Goal: Information Seeking & Learning: Understand process/instructions

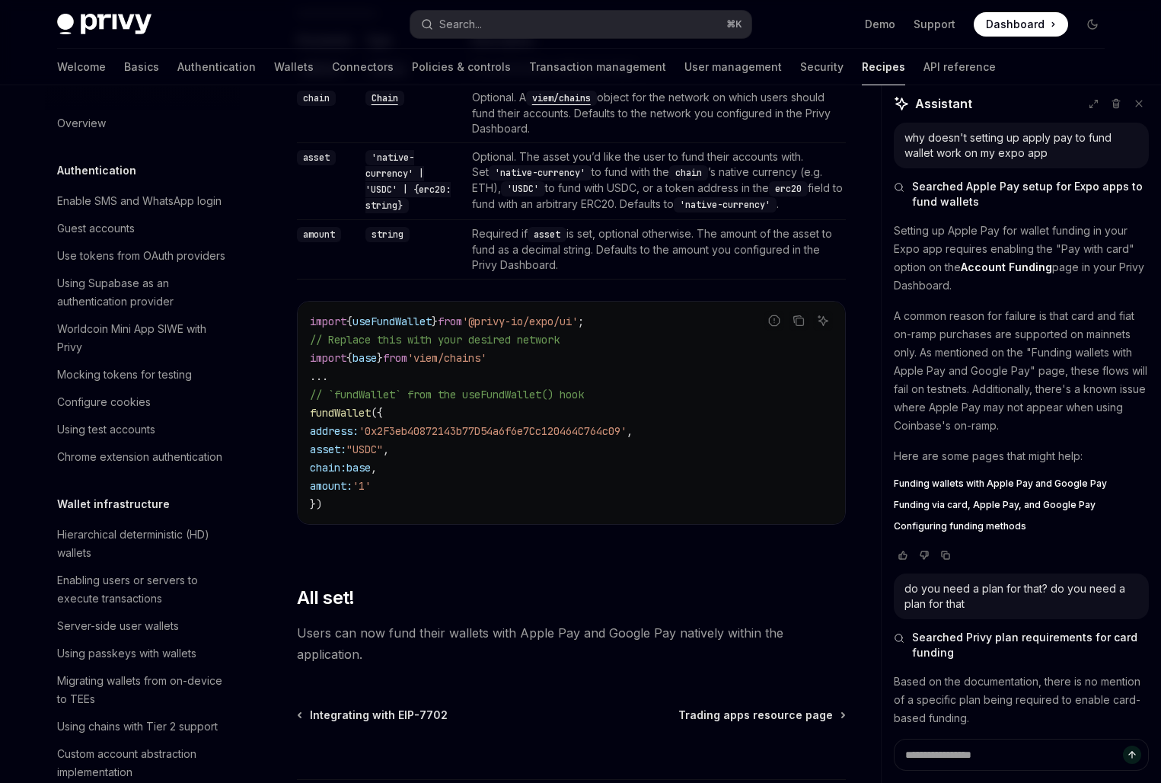
scroll to position [255, 0]
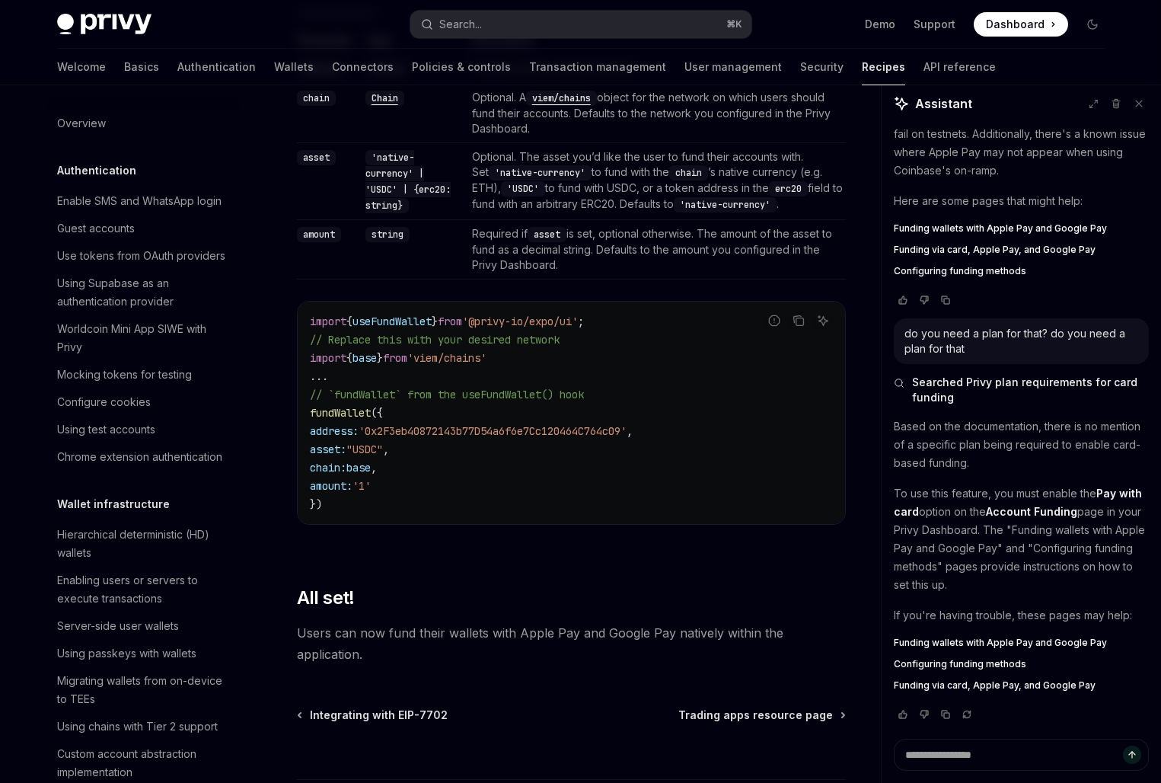
click at [416, 430] on span "'0x2F3eb40872143b77D54a6f6e7Cc120464C764c09'" at bounding box center [493, 431] width 268 height 14
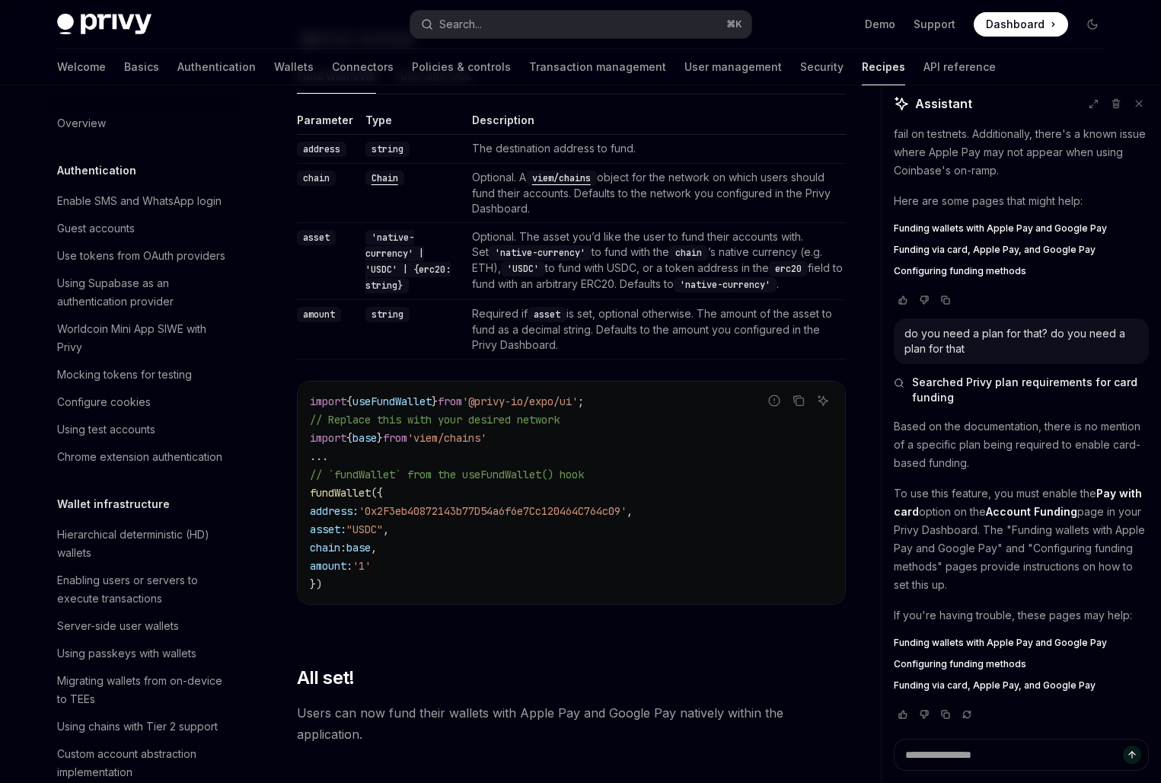
scroll to position [1715, 0]
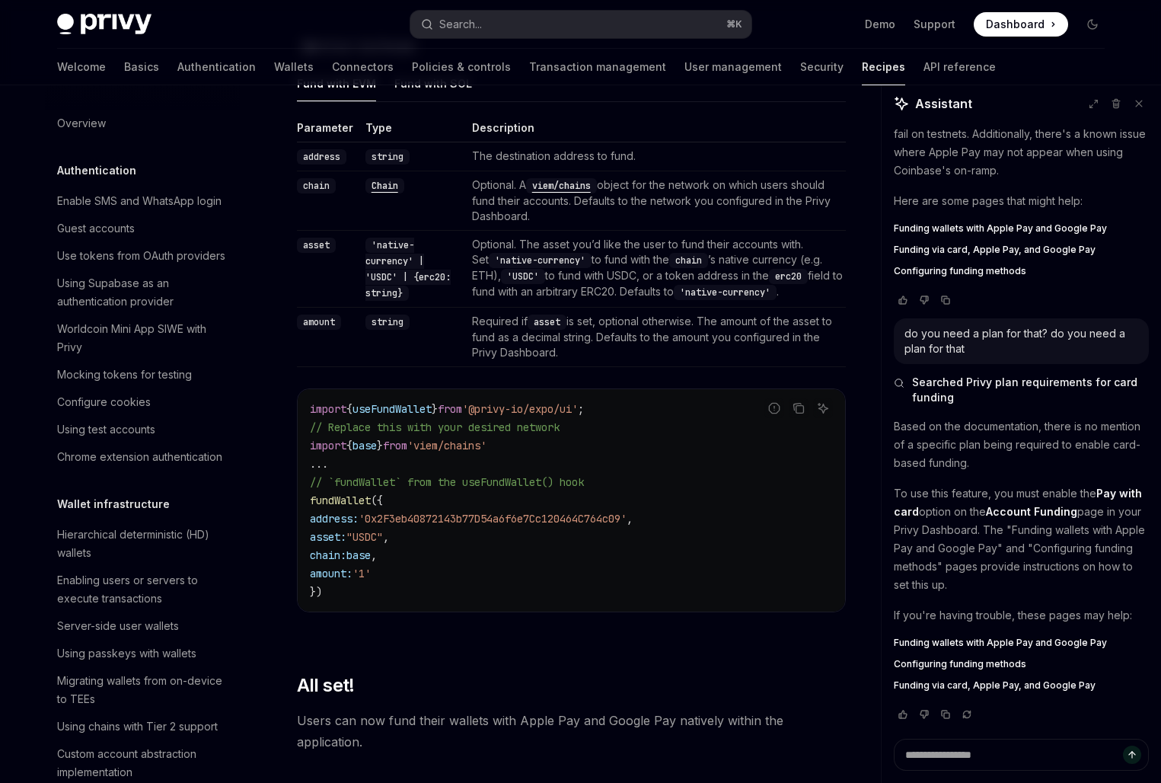
drag, startPoint x: 480, startPoint y: 254, endPoint x: 480, endPoint y: 271, distance: 17.5
click at [480, 267] on td "Optional. The asset you’d like the user to fund their accounts with. Set 'nativ…" at bounding box center [656, 269] width 380 height 77
click at [489, 268] on code "'native-currency'" at bounding box center [540, 260] width 103 height 15
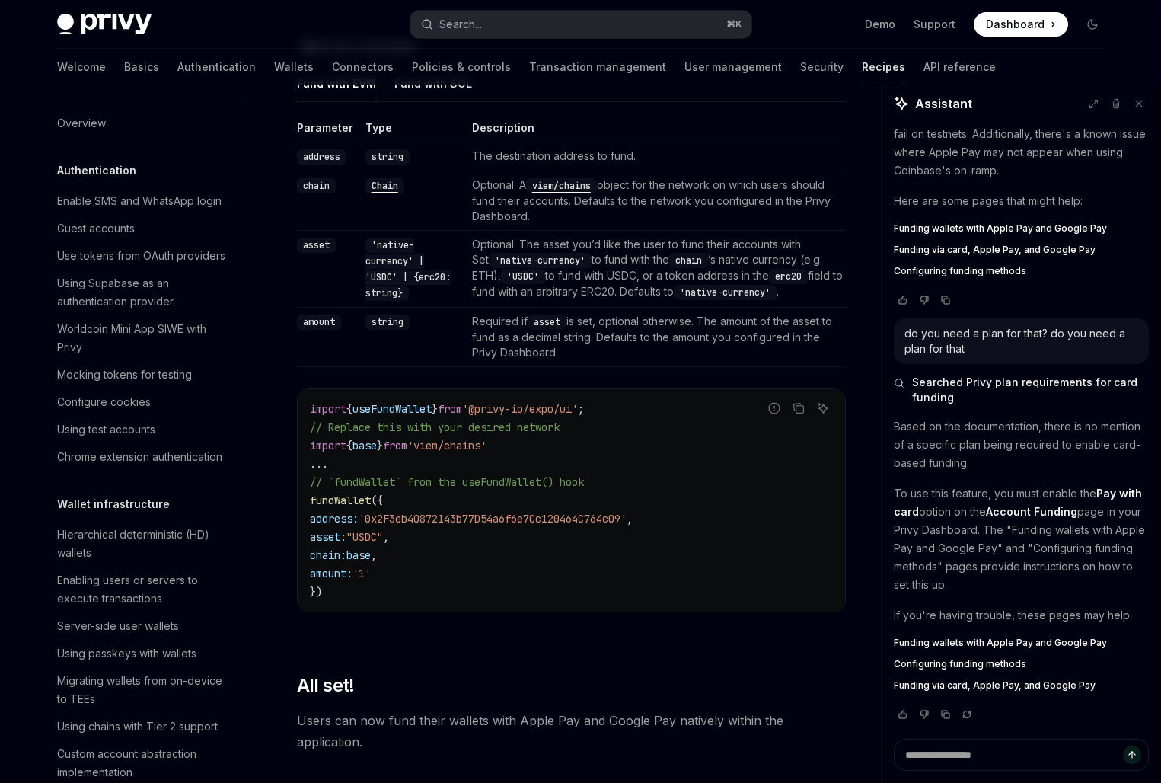
click at [432, 414] on span "useFundWallet" at bounding box center [391, 409] width 79 height 14
click at [346, 541] on span "asset:" at bounding box center [328, 537] width 37 height 14
copy code "asset: "USDC" ,"
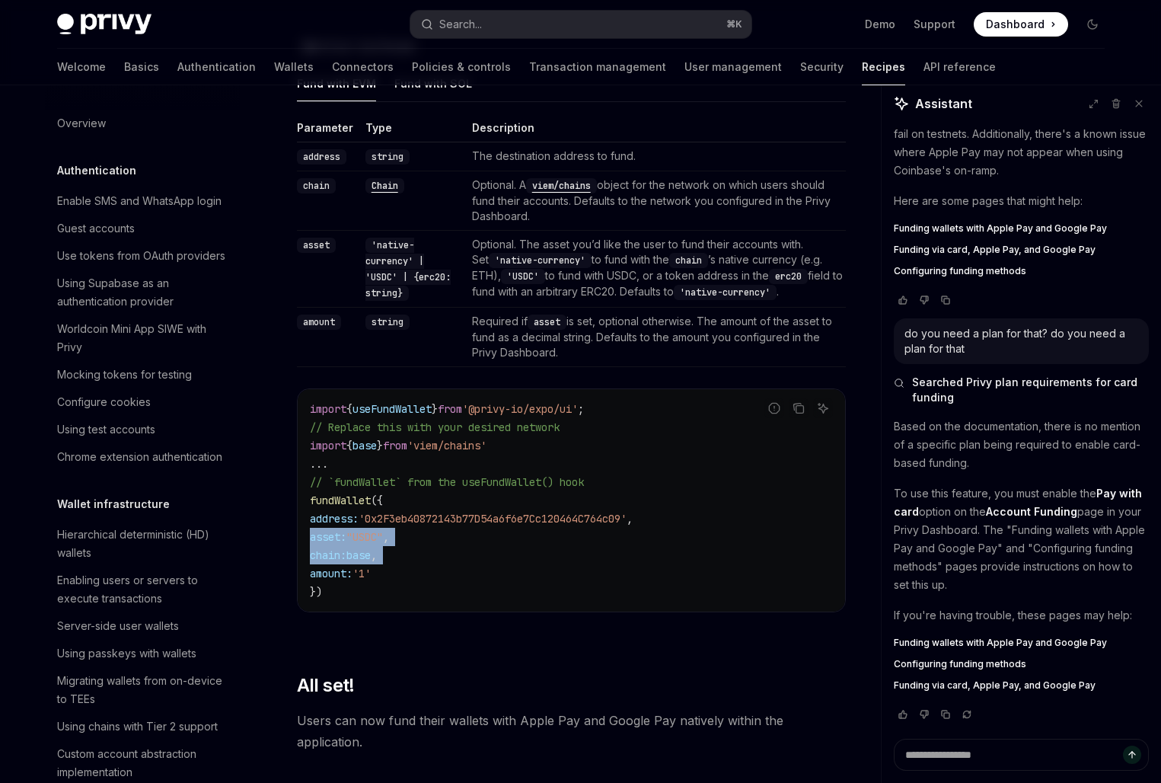
drag, startPoint x: 454, startPoint y: 454, endPoint x: 454, endPoint y: 595, distance: 140.8
click at [454, 595] on code "import { useFundWallet } from '@privy-io/expo/ui' ; // Replace this with your d…" at bounding box center [571, 500] width 523 height 201
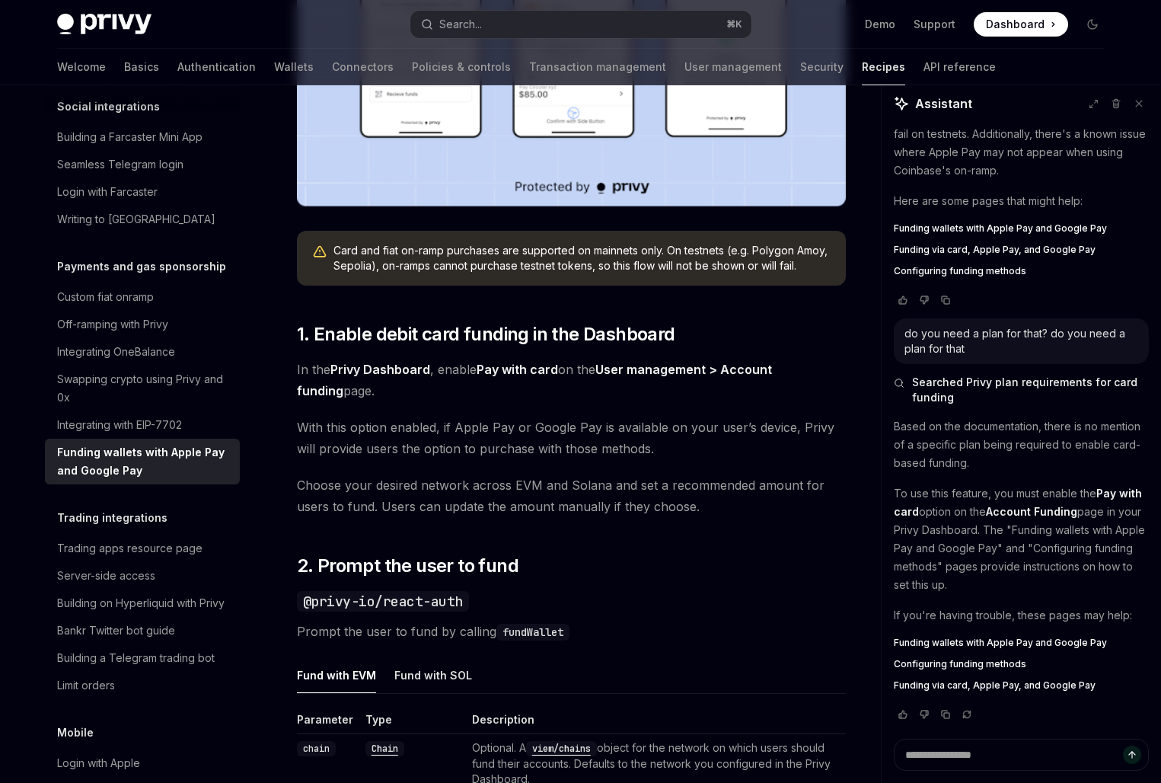
scroll to position [730, 0]
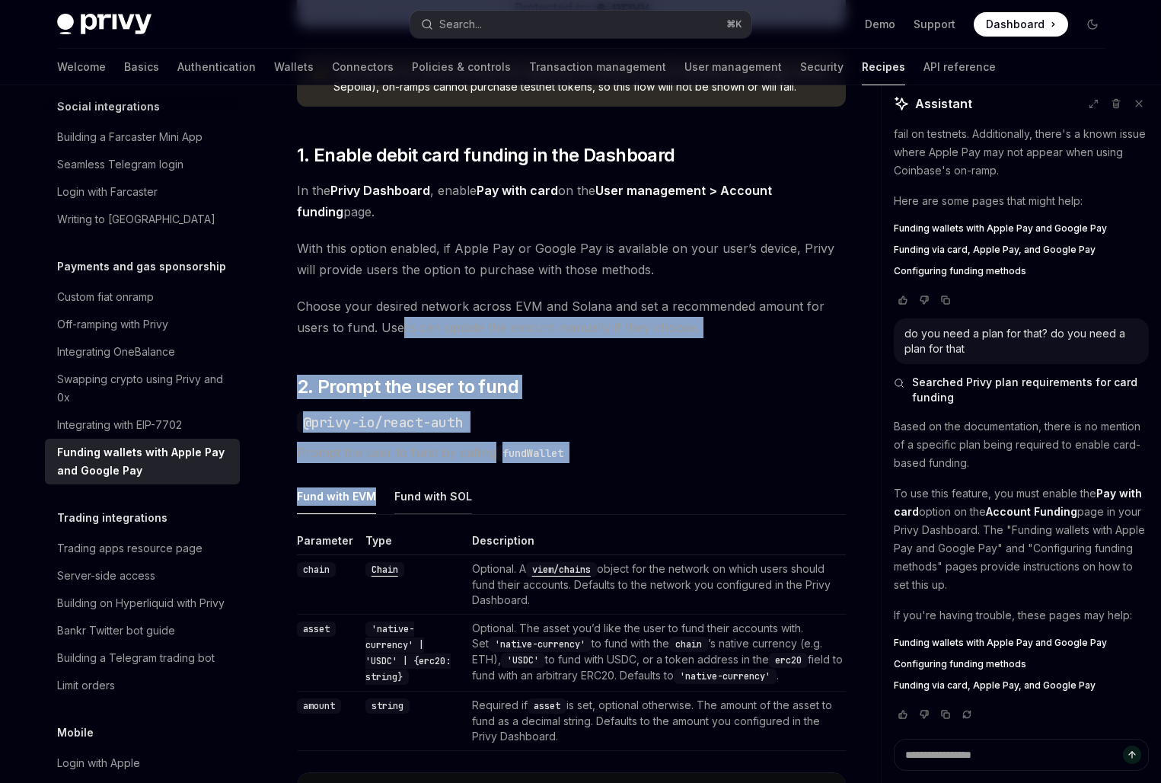
drag, startPoint x: 402, startPoint y: 336, endPoint x: 402, endPoint y: 480, distance: 144.6
click at [402, 479] on div "Privy makes it easy to allow your users to fund their embedded wallets with con…" at bounding box center [571, 613] width 549 height 2248
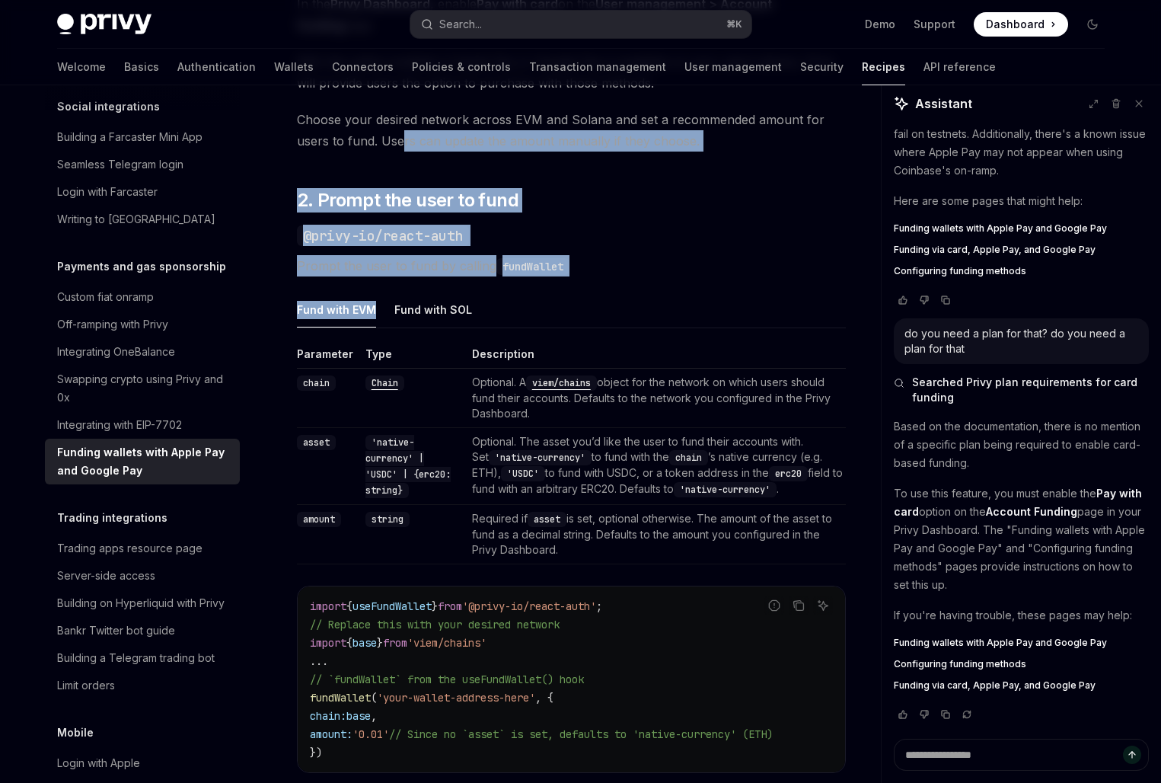
scroll to position [995, 0]
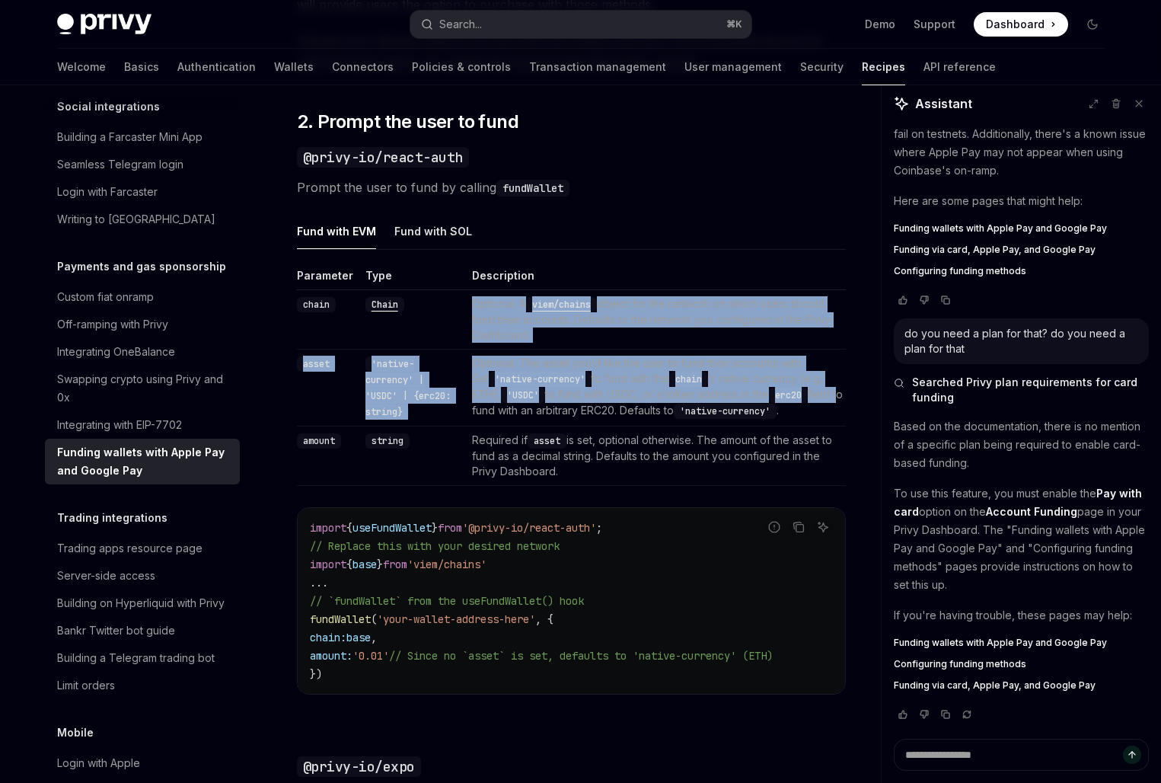
drag, startPoint x: 458, startPoint y: 314, endPoint x: 477, endPoint y: 418, distance: 106.0
click at [477, 418] on tbody "chain Chain Optional. A viem/chains object for the network on which users shoul…" at bounding box center [571, 388] width 549 height 196
click at [477, 418] on td "Optional. The asset you’d like the user to fund their accounts with. Set 'nativ…" at bounding box center [656, 387] width 380 height 77
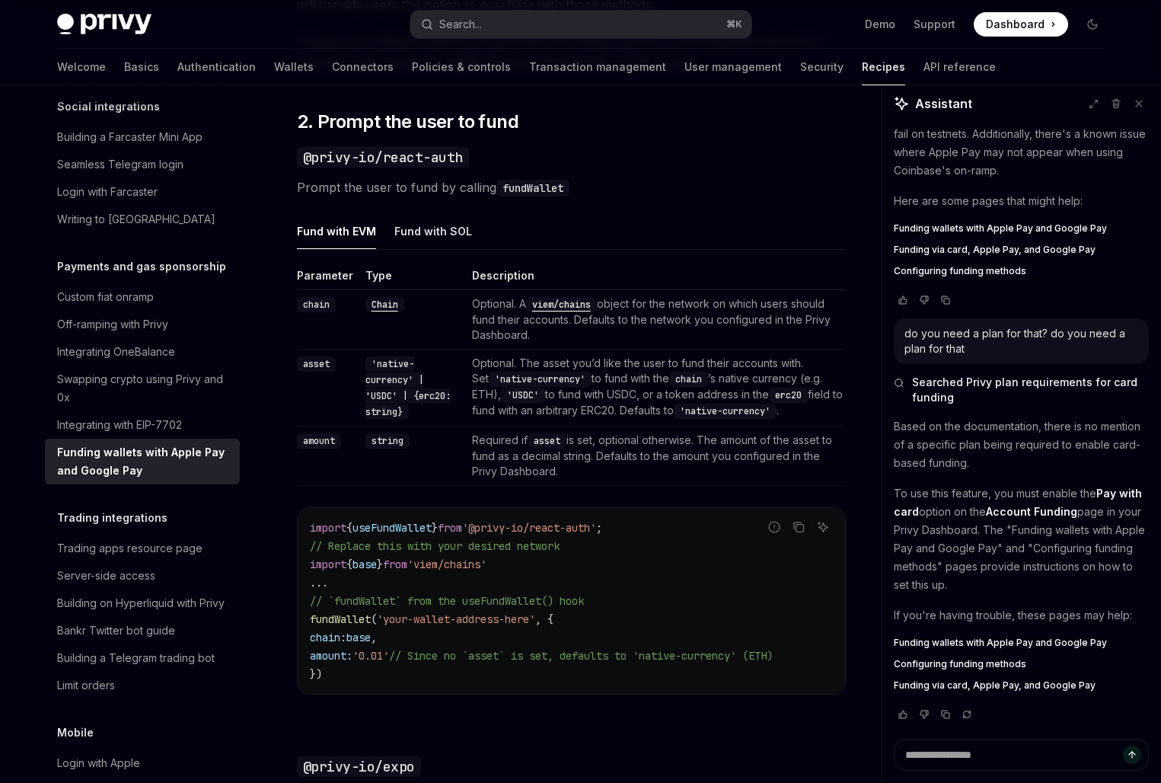
click at [477, 418] on td "Optional. The asset you’d like the user to fund their accounts with. Set 'nativ…" at bounding box center [656, 387] width 380 height 77
click at [518, 377] on code "'native-currency'" at bounding box center [540, 379] width 103 height 15
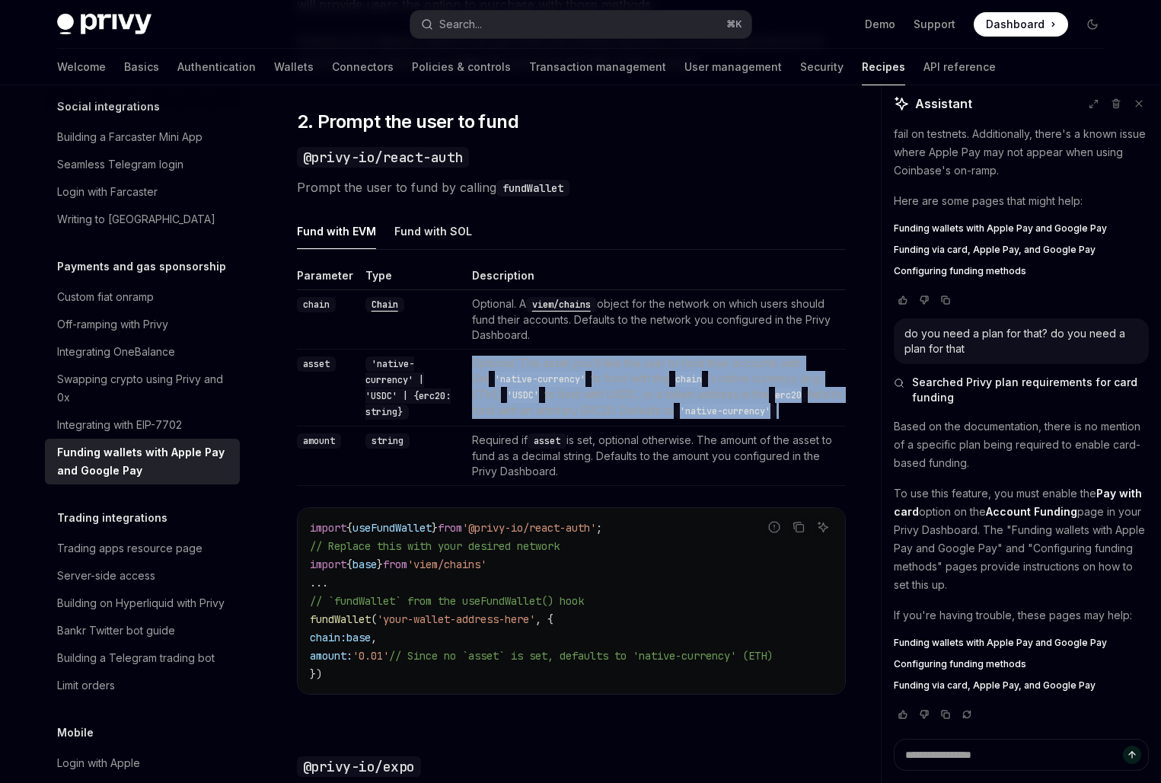
click at [518, 377] on code "'native-currency'" at bounding box center [540, 379] width 103 height 15
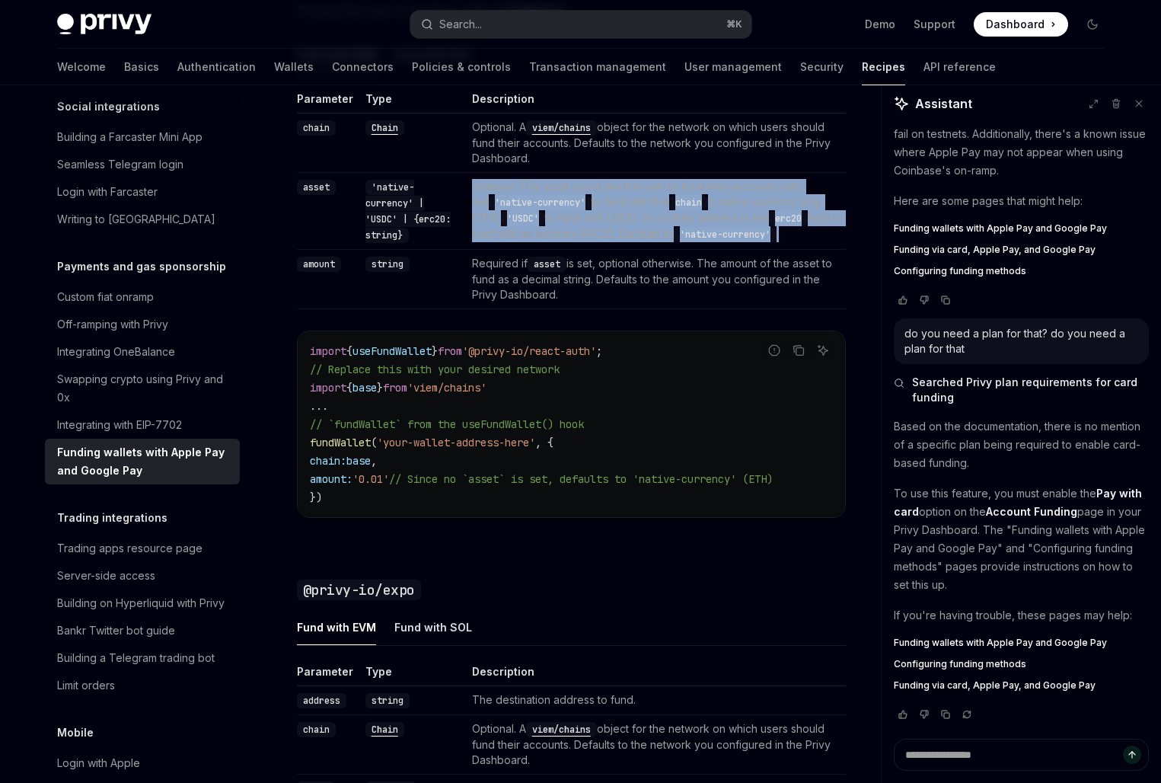
scroll to position [1276, 0]
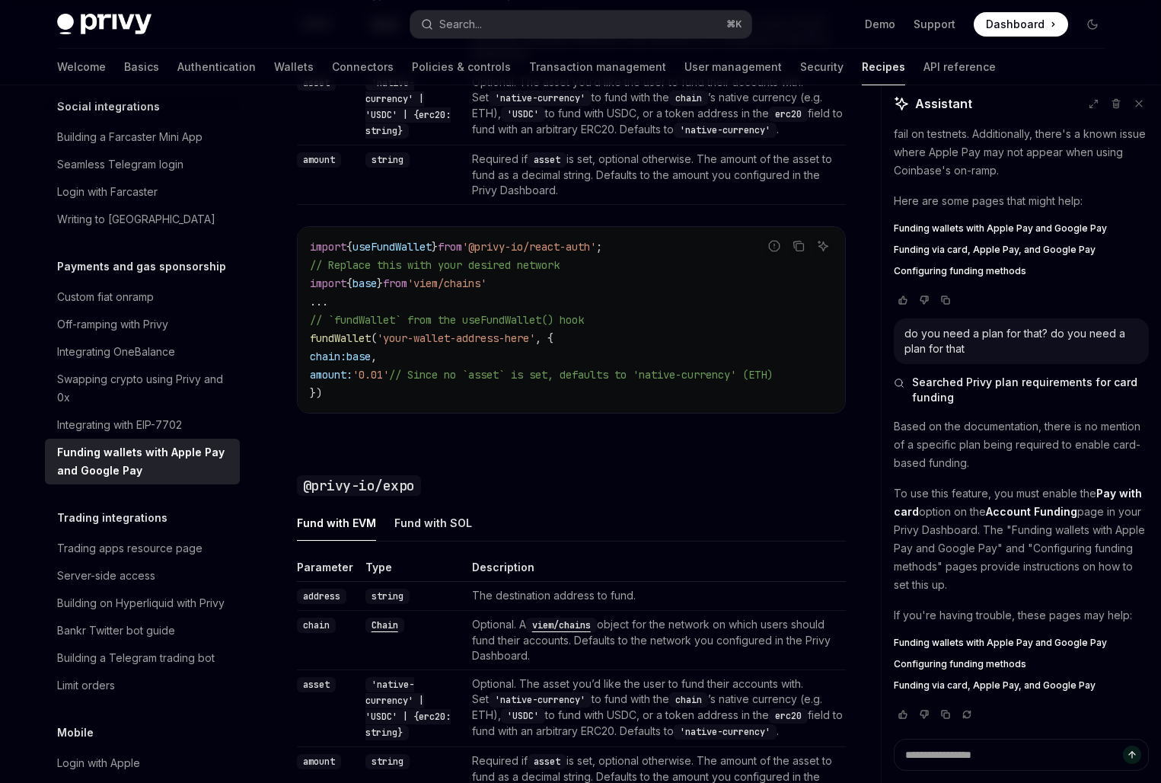
click at [500, 270] on span "// Replace this with your desired network" at bounding box center [435, 265] width 250 height 14
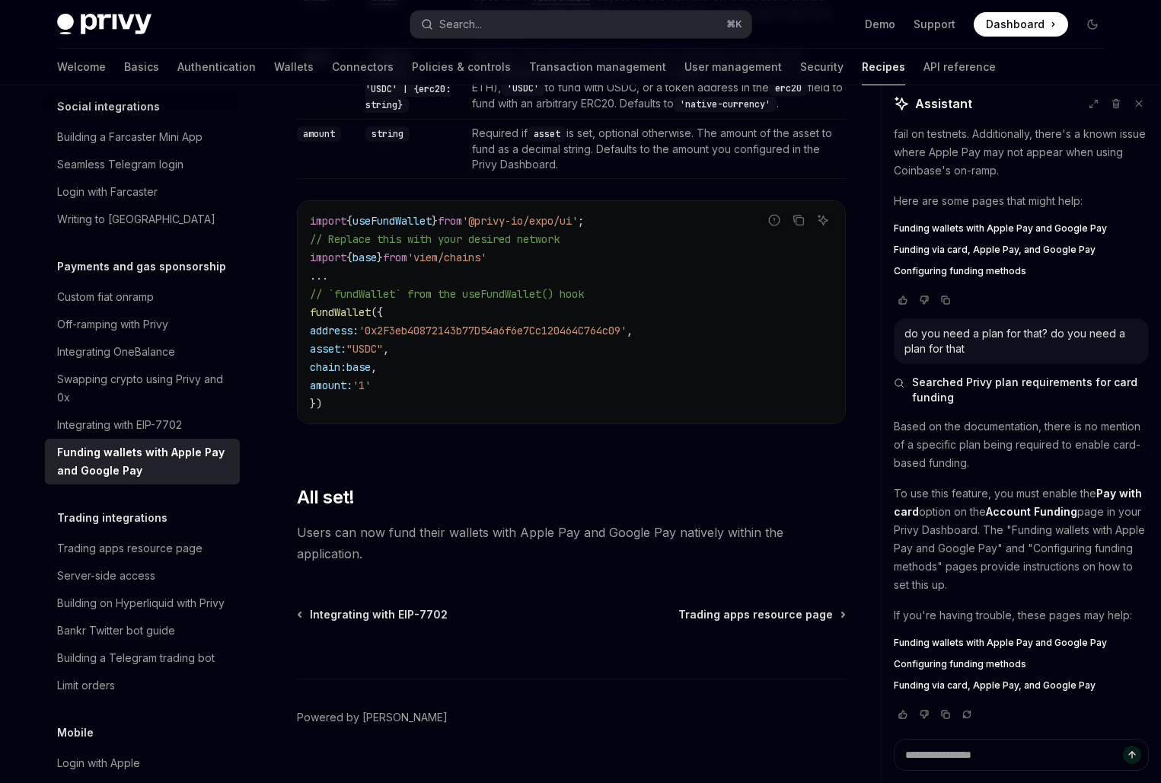
scroll to position [1935, 0]
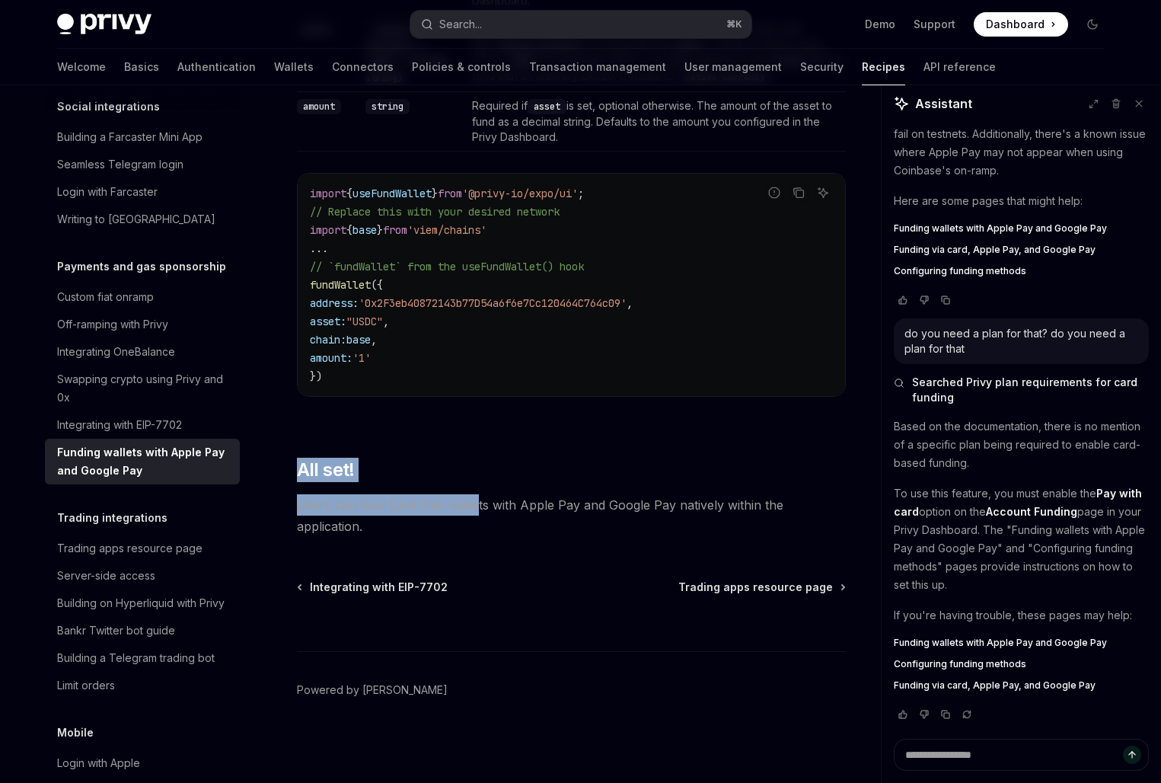
drag, startPoint x: 475, startPoint y: 444, endPoint x: 475, endPoint y: 516, distance: 72.3
type textarea "*"
